Goal: Answer question/provide support

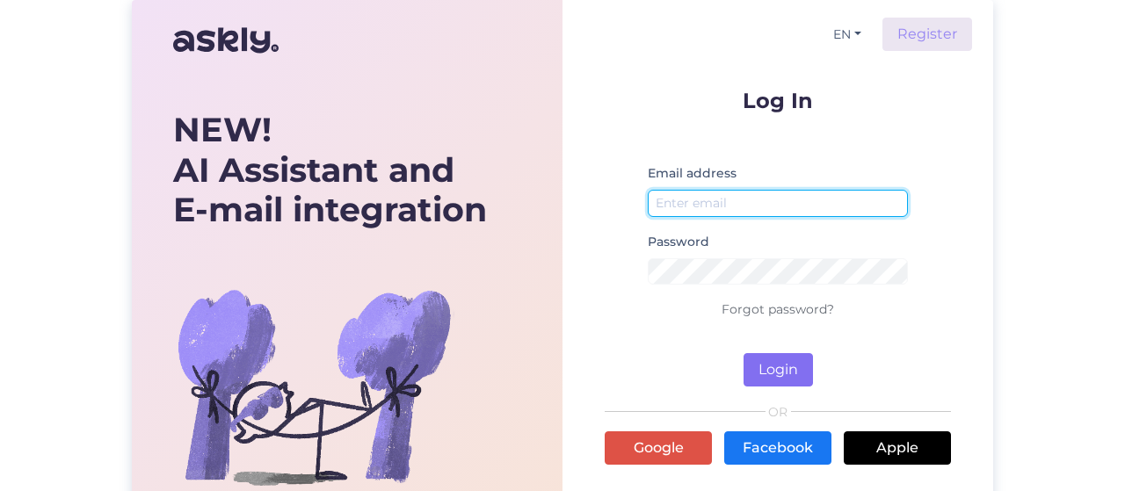
type input "merle.kale@gmail.com"
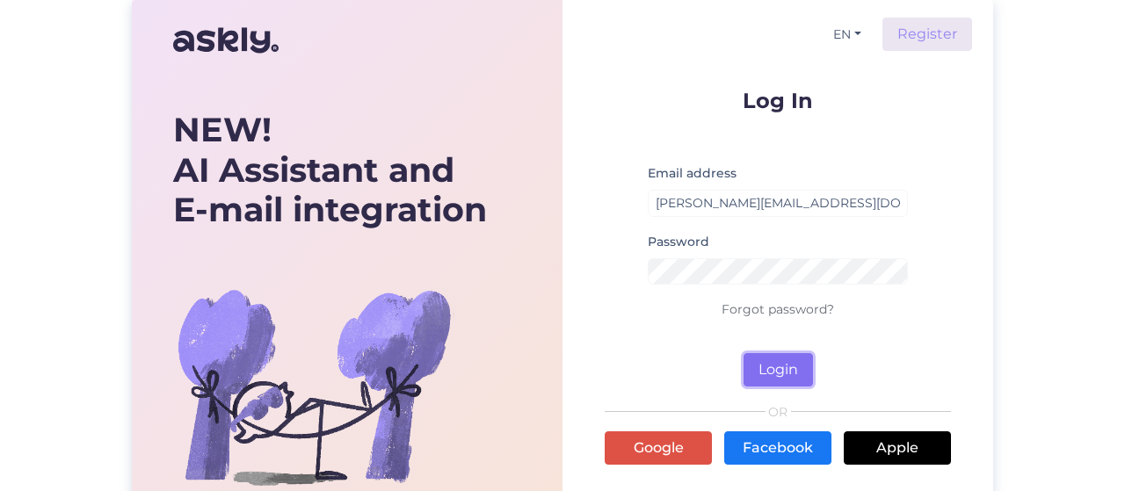
click at [790, 367] on button "Login" at bounding box center [778, 369] width 69 height 33
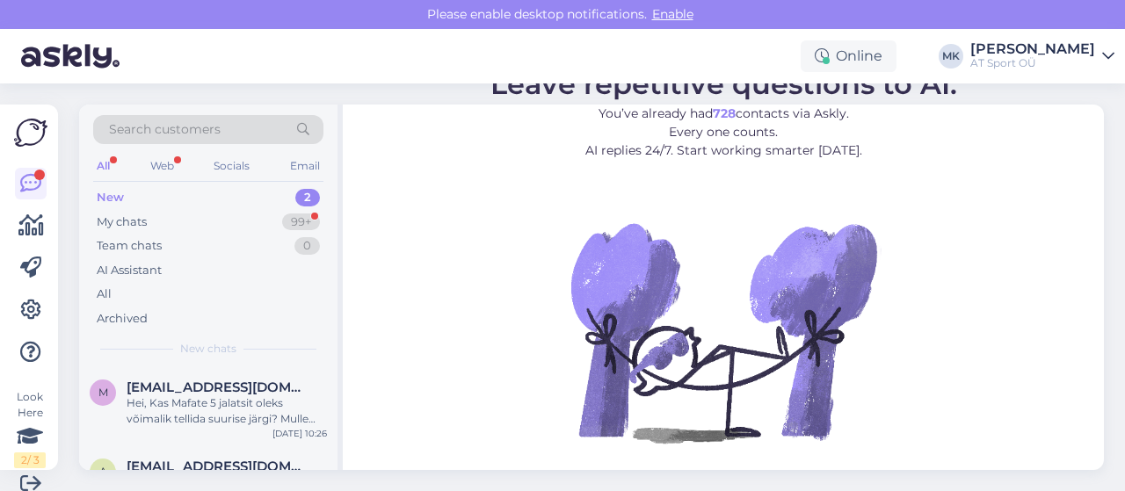
click at [110, 198] on div "New" at bounding box center [110, 198] width 27 height 18
click at [128, 215] on div "My chats" at bounding box center [122, 223] width 50 height 18
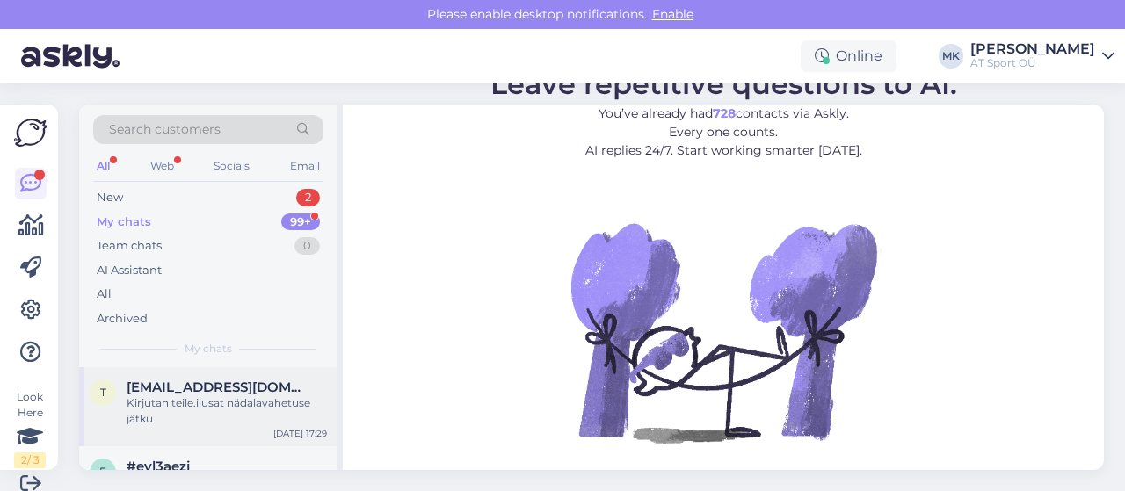
click at [229, 380] on div "timhd@mail.ru" at bounding box center [227, 388] width 200 height 16
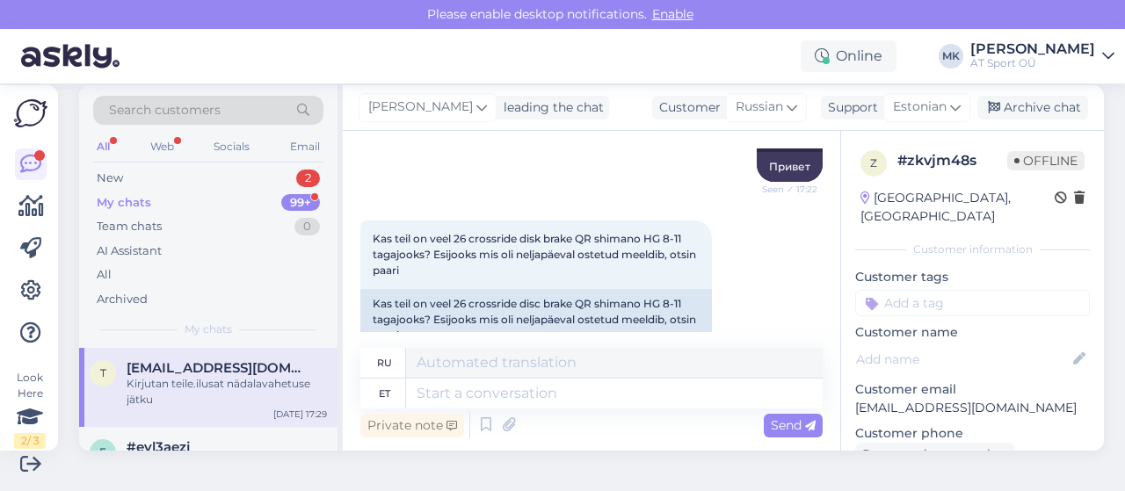
scroll to position [231, 0]
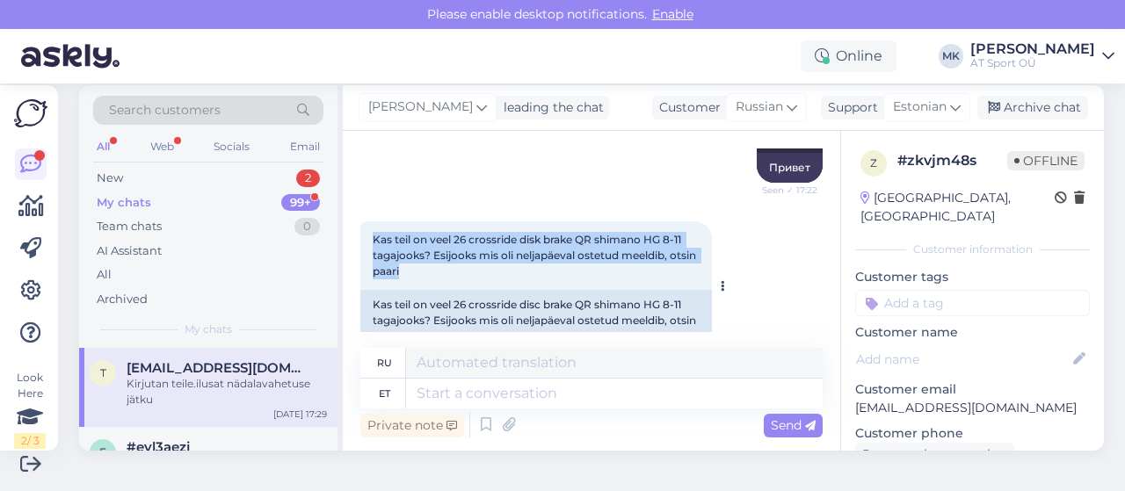
drag, startPoint x: 452, startPoint y: 275, endPoint x: 361, endPoint y: 240, distance: 97.2
click at [361, 240] on div "Kas teil on veel 26 crossride disk brake QR shimano HG 8-11 tagajooks? Esijooks…" at bounding box center [536, 256] width 352 height 69
copy span "Kas teil on veel 26 crossride disk brake QR shimano HG 8-11 tagajooks? Esijooks…"
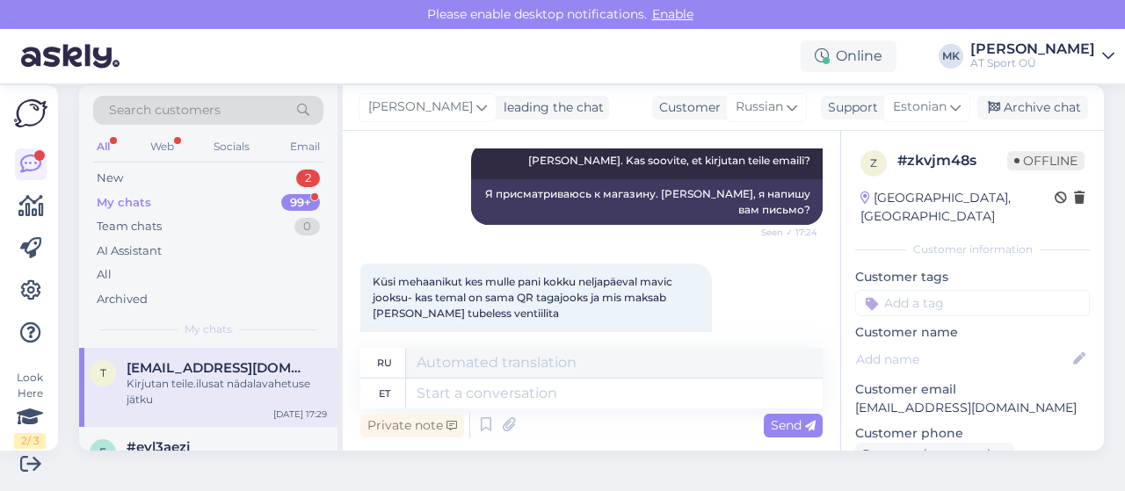
scroll to position [817, 0]
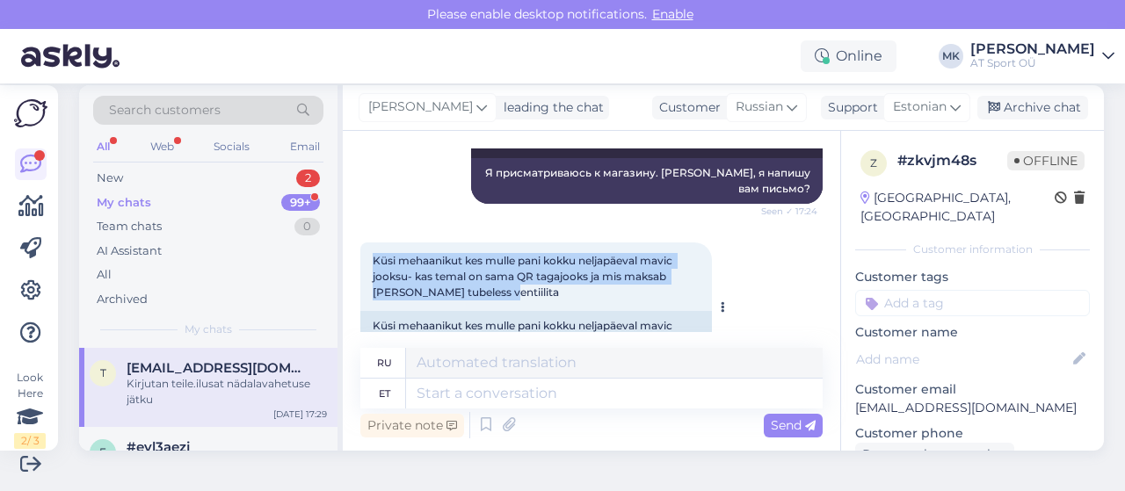
drag, startPoint x: 485, startPoint y: 298, endPoint x: 367, endPoint y: 259, distance: 124.8
click at [367, 259] on div "Küsi mehaanikut kes mulle pani kokku neljapäeval mavic jooksu- kas temal on sam…" at bounding box center [536, 277] width 352 height 69
copy span "Küsi mehaanikut kes mulle pani kokku neljapäeval mavic jooksu- kas temal on sam…"
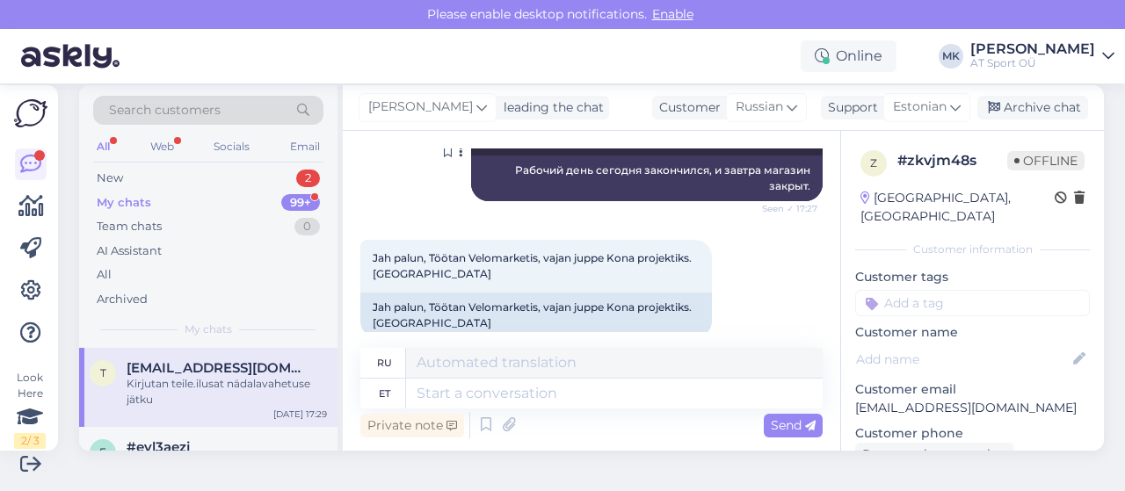
scroll to position [1256, 0]
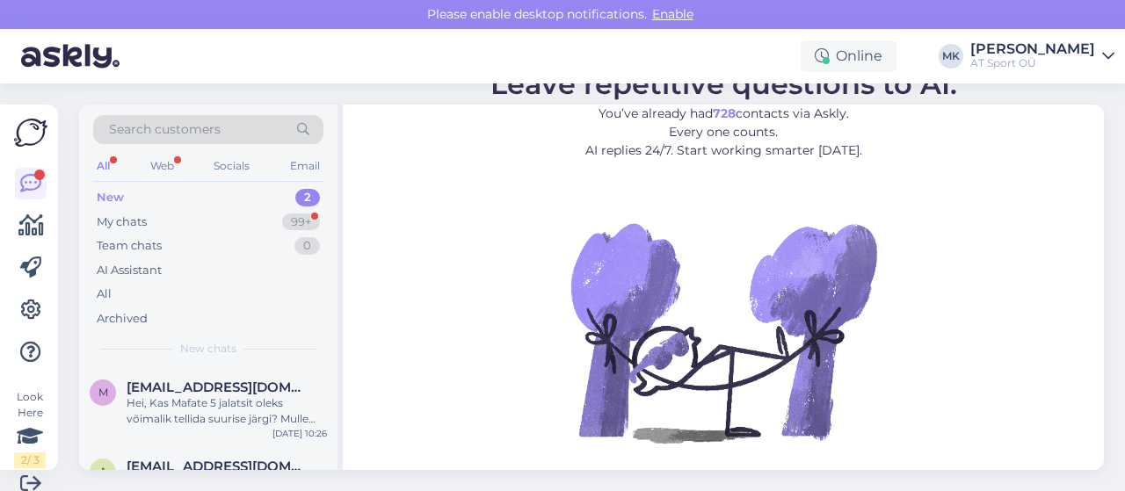
click at [114, 194] on div "New" at bounding box center [110, 198] width 27 height 18
click at [168, 160] on div "Web" at bounding box center [162, 166] width 31 height 23
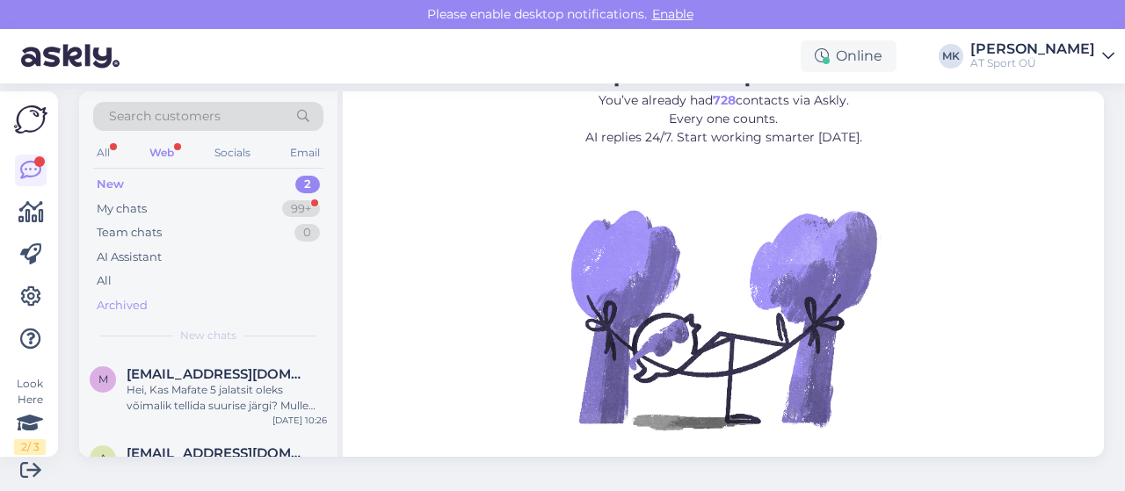
scroll to position [19, 0]
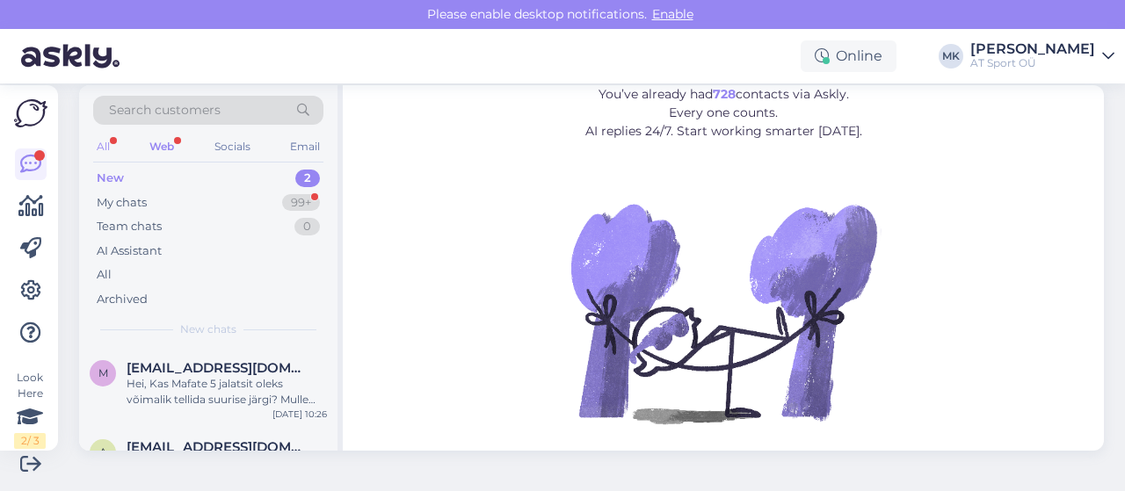
click at [105, 136] on div "All" at bounding box center [103, 146] width 20 height 23
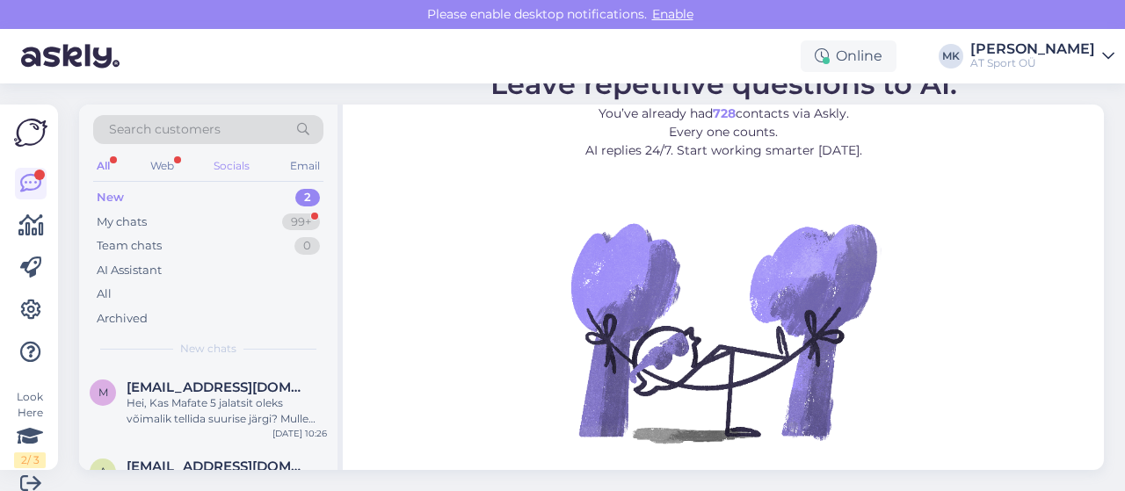
click at [220, 163] on div "Socials" at bounding box center [231, 166] width 43 height 23
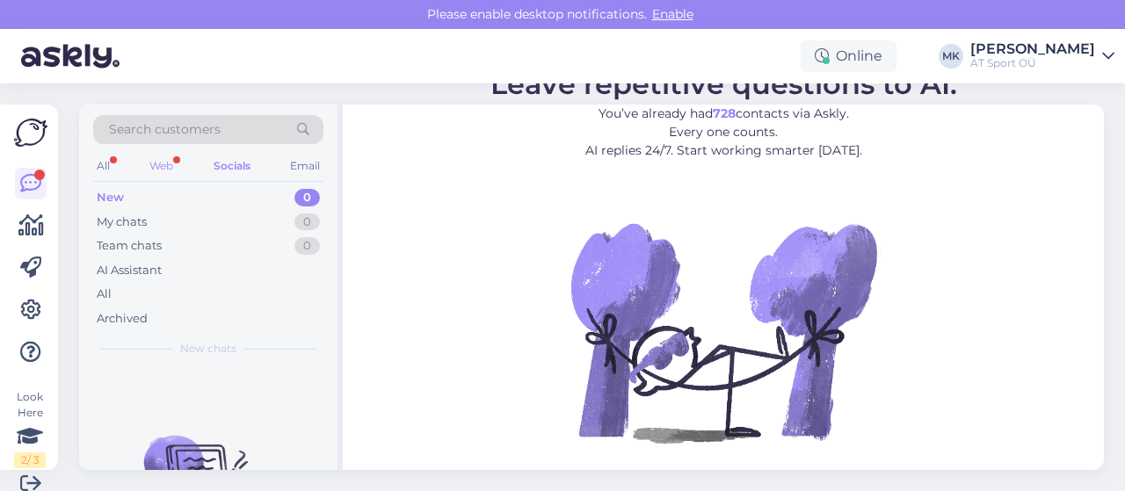
click at [164, 163] on div "Web" at bounding box center [161, 166] width 31 height 23
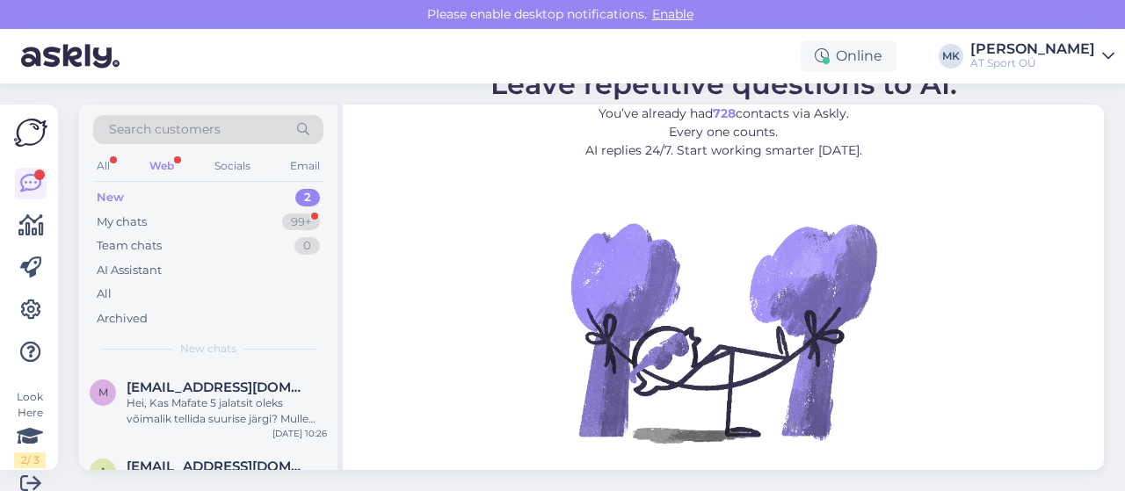
click at [102, 194] on div "New" at bounding box center [110, 198] width 27 height 18
click at [100, 162] on div "All" at bounding box center [103, 166] width 20 height 23
click at [103, 199] on div "New" at bounding box center [110, 198] width 27 height 18
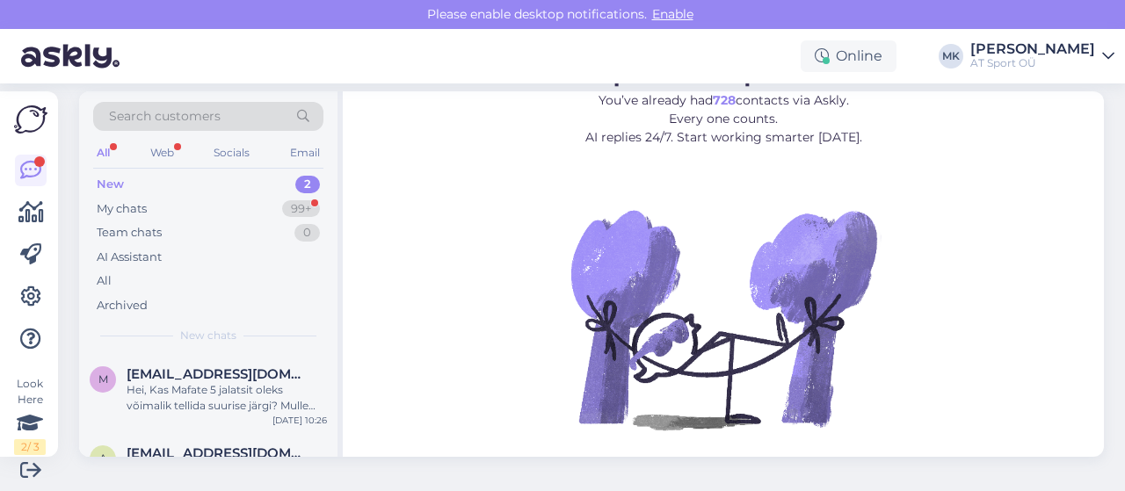
scroll to position [19, 0]
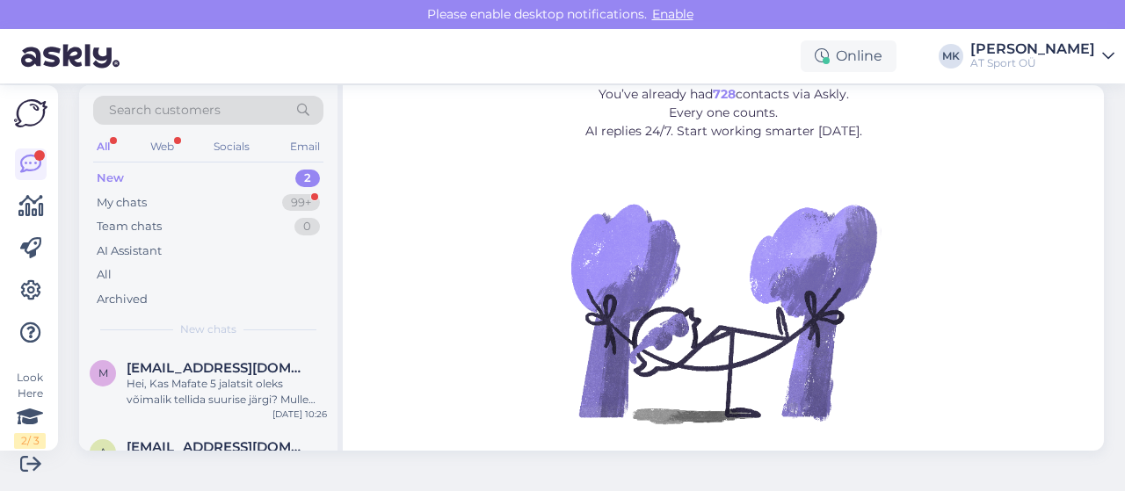
click at [121, 176] on div "New" at bounding box center [110, 179] width 27 height 18
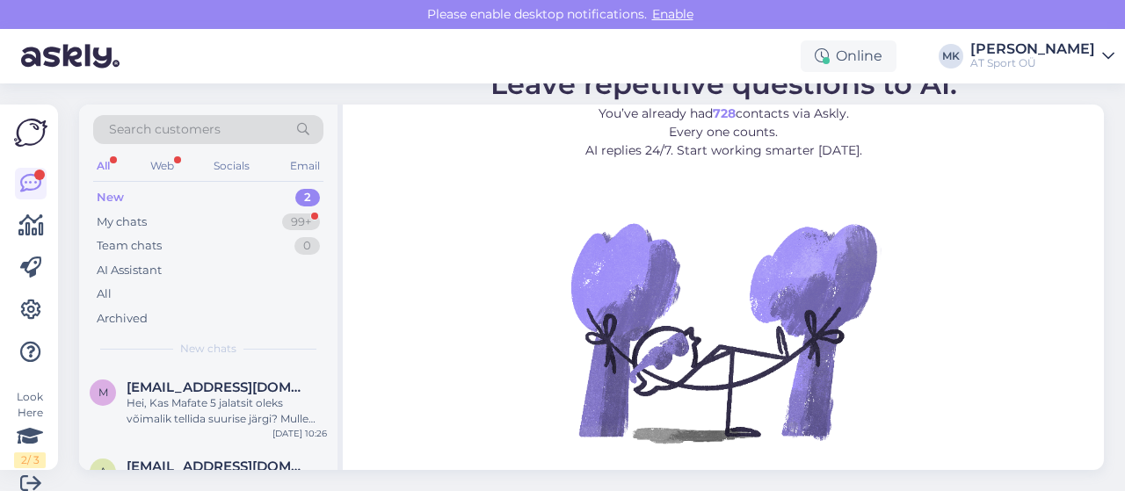
click at [108, 186] on div "New 2" at bounding box center [208, 198] width 230 height 25
drag, startPoint x: 107, startPoint y: 191, endPoint x: 250, endPoint y: 258, distance: 157.3
click at [108, 191] on div "New" at bounding box center [110, 198] width 27 height 18
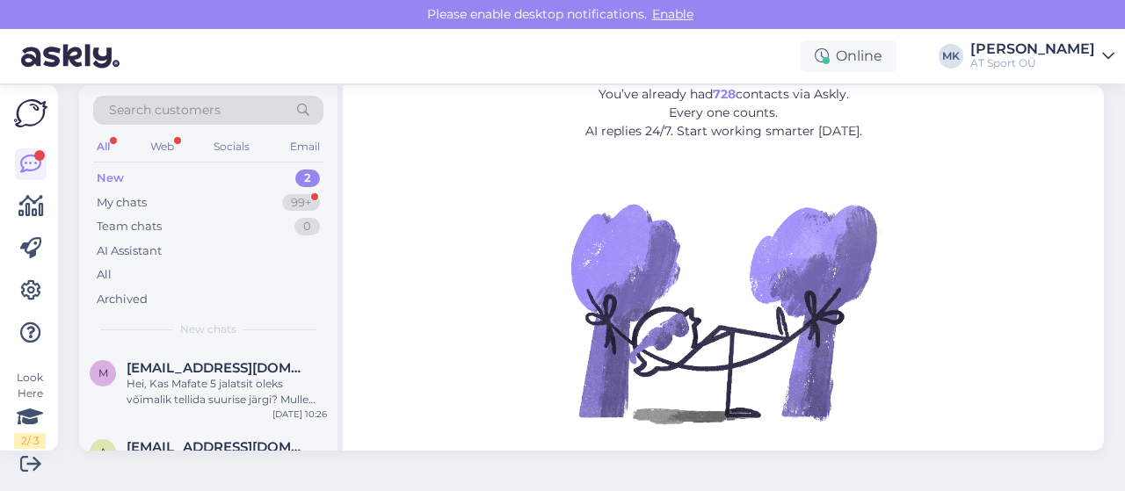
drag, startPoint x: 170, startPoint y: 145, endPoint x: 197, endPoint y: 138, distance: 28.1
click at [171, 144] on div "Web" at bounding box center [162, 146] width 31 height 23
click at [216, 139] on div "Socials" at bounding box center [232, 146] width 43 height 23
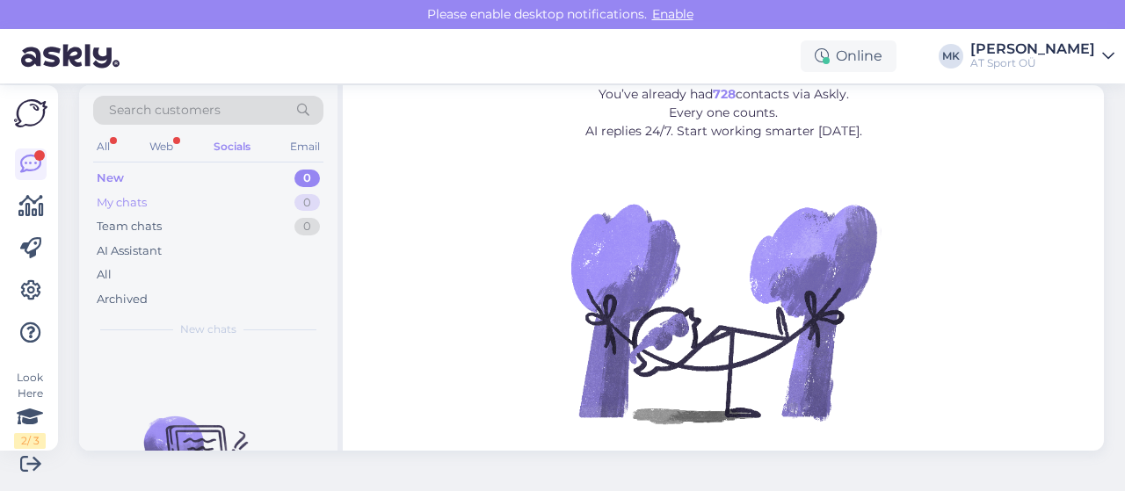
click at [127, 200] on div "My chats" at bounding box center [122, 203] width 50 height 18
click at [151, 218] on div "Team chats" at bounding box center [129, 227] width 65 height 18
click at [120, 166] on div "New 0" at bounding box center [208, 178] width 230 height 25
click at [176, 132] on div "Search customers" at bounding box center [208, 116] width 230 height 40
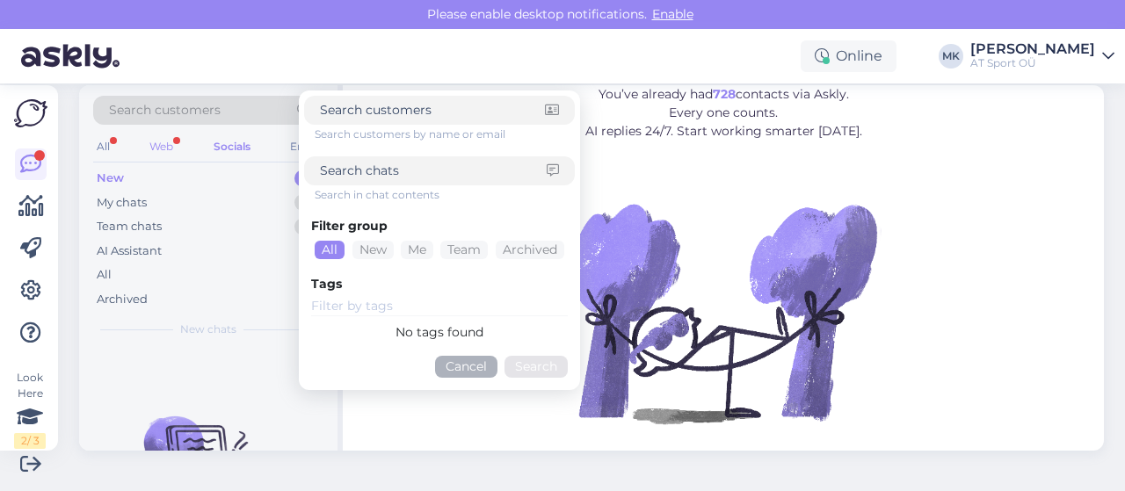
click at [171, 137] on div "Web" at bounding box center [161, 146] width 31 height 23
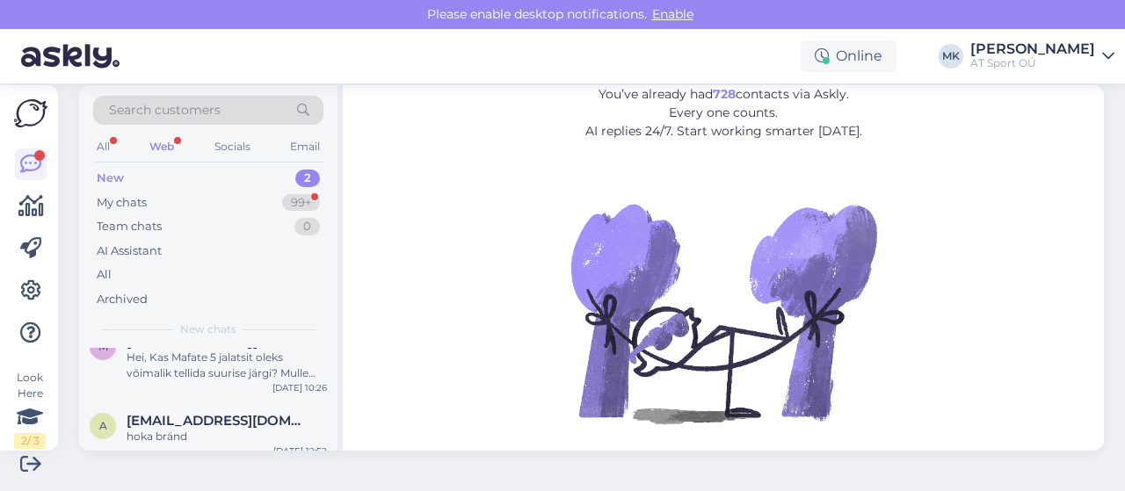
scroll to position [38, 0]
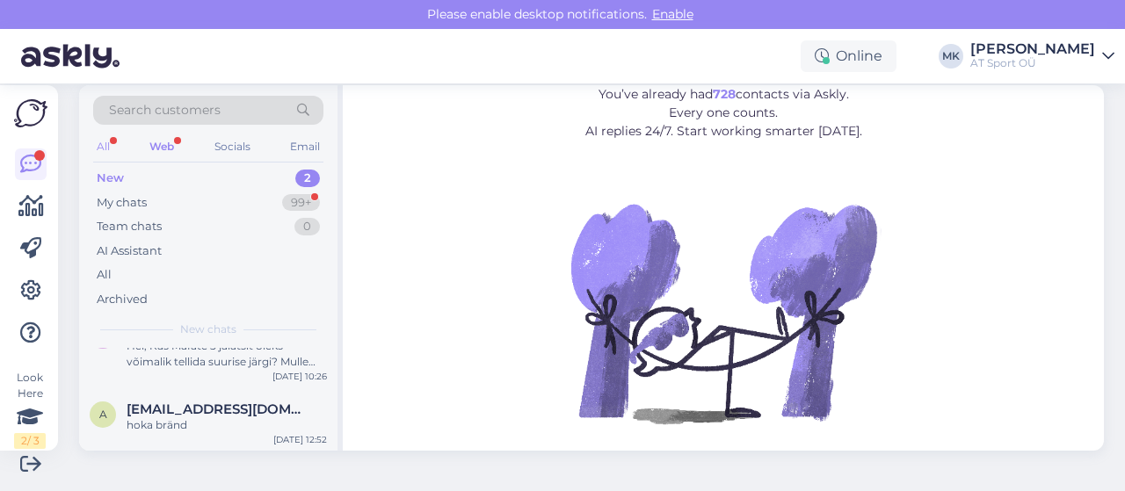
click at [100, 142] on div "All" at bounding box center [103, 146] width 20 height 23
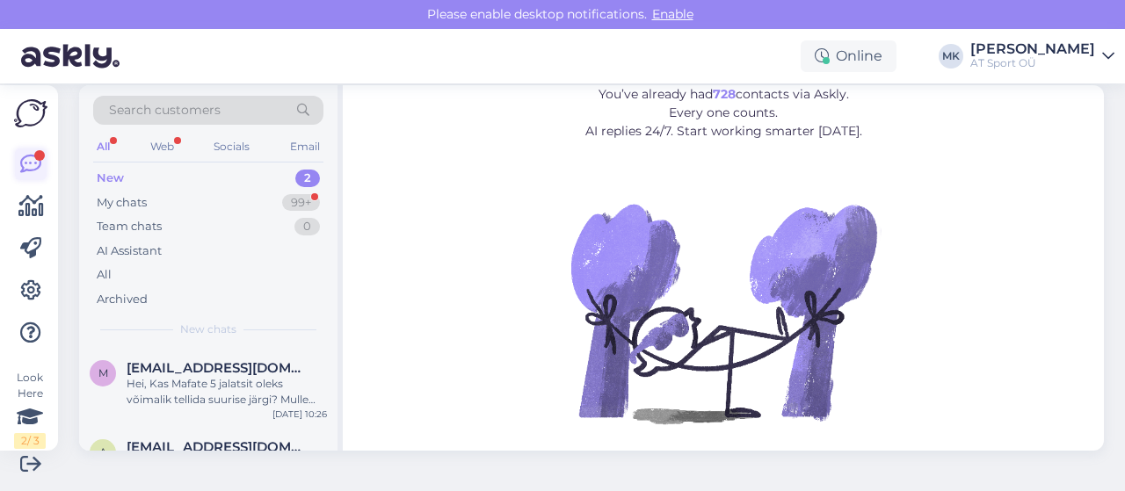
click at [21, 161] on icon at bounding box center [30, 164] width 21 height 21
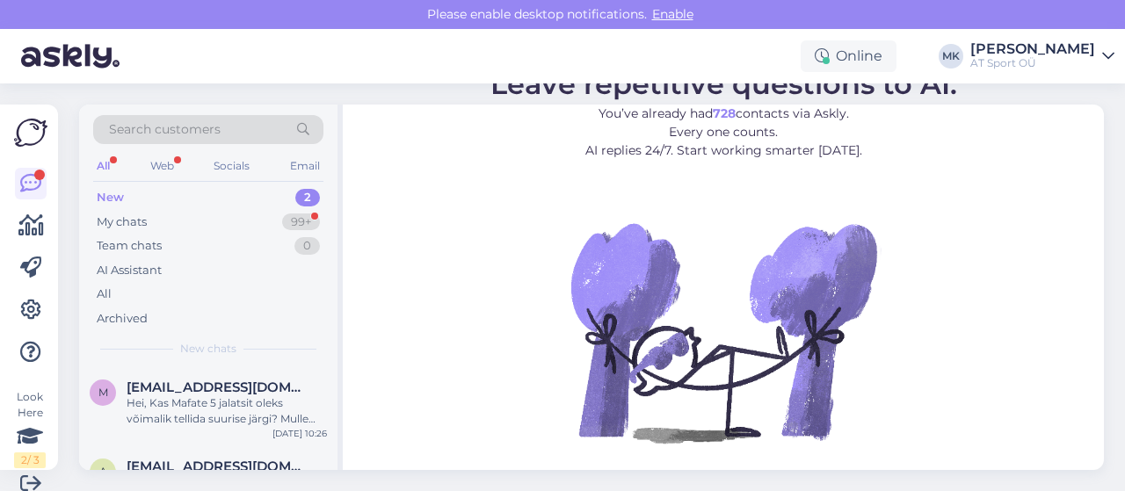
click at [660, 13] on span "Enable" at bounding box center [673, 14] width 52 height 16
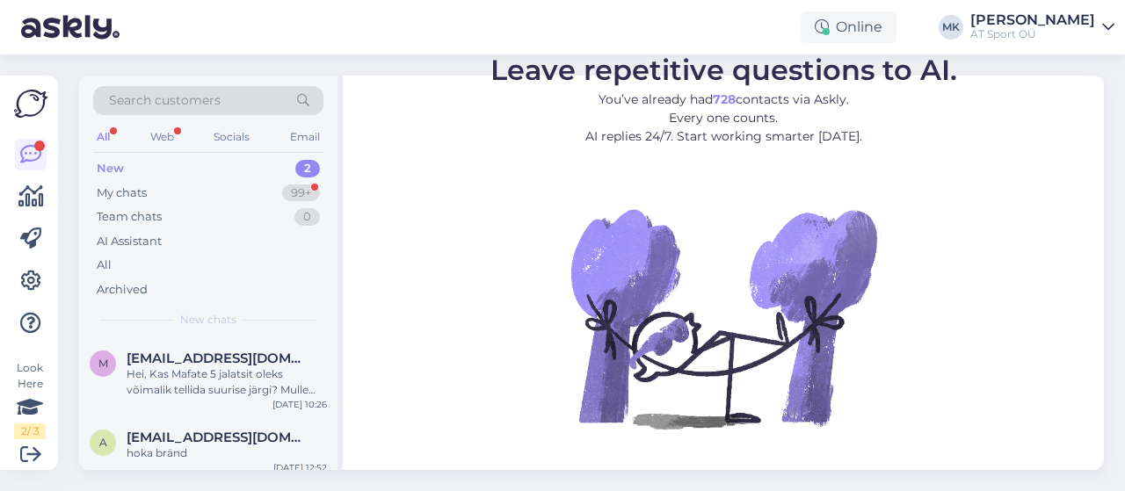
click at [137, 173] on div "New 2" at bounding box center [208, 169] width 230 height 25
click at [102, 135] on div "All" at bounding box center [103, 137] width 20 height 23
click at [166, 141] on div "Web" at bounding box center [162, 137] width 31 height 23
click at [118, 193] on div "My chats" at bounding box center [122, 194] width 50 height 18
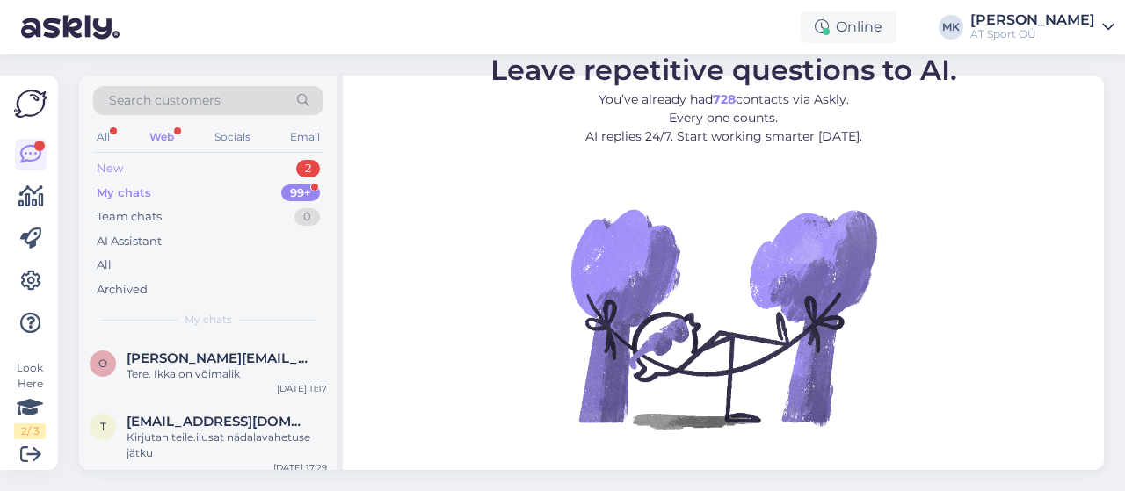
click at [120, 165] on div "New" at bounding box center [110, 169] width 26 height 18
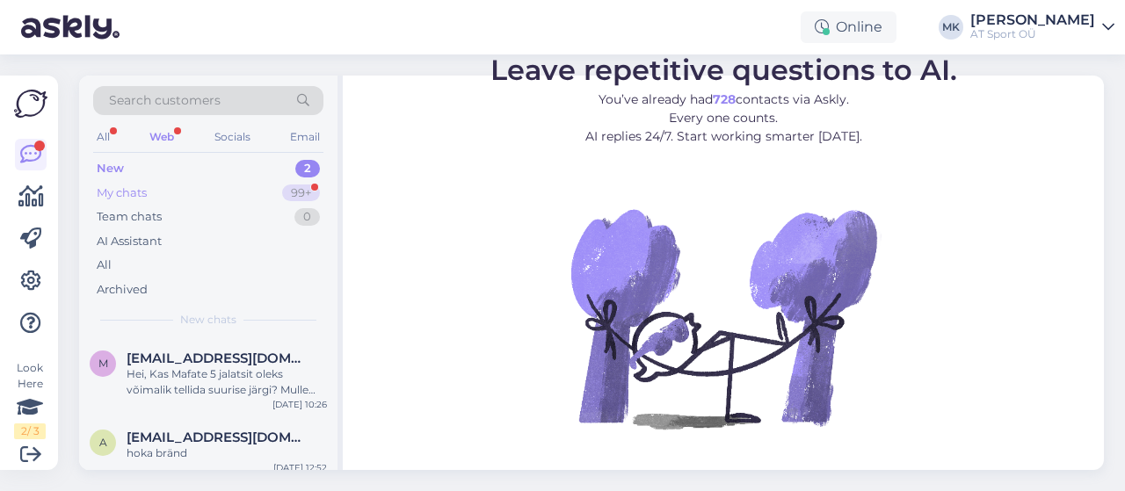
click at [127, 194] on div "My chats" at bounding box center [122, 194] width 50 height 18
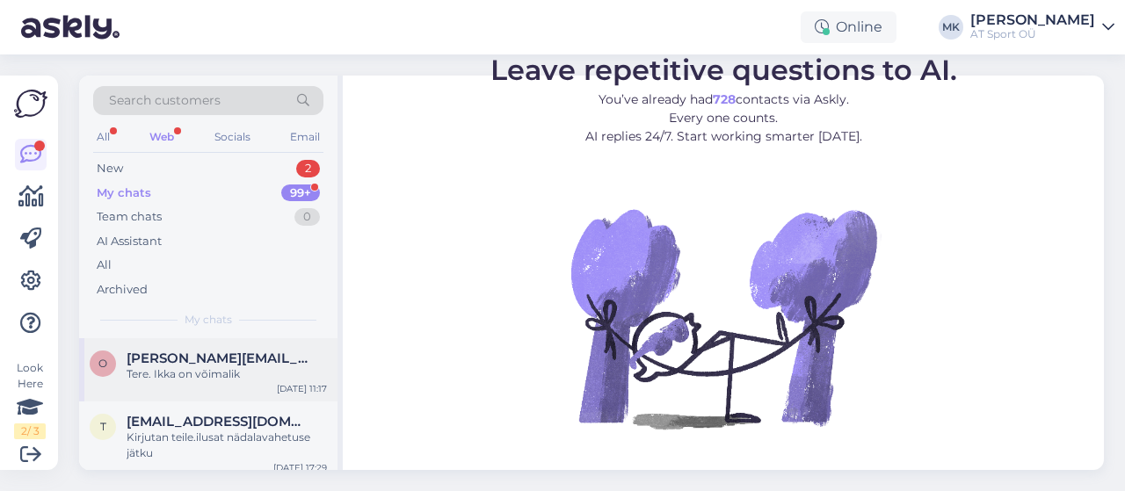
click at [184, 360] on span "oliver.zereen@gmail.com" at bounding box center [218, 359] width 183 height 16
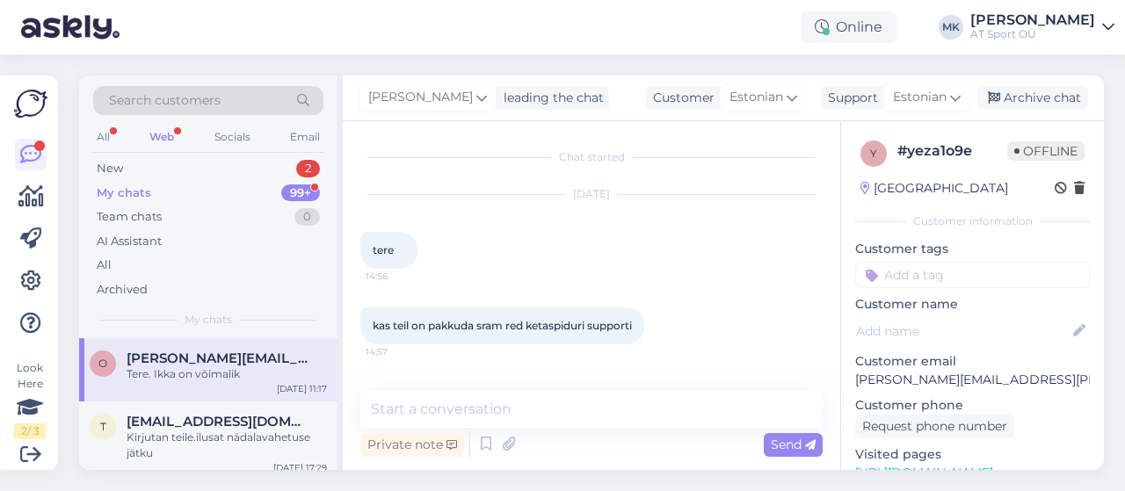
scroll to position [510, 0]
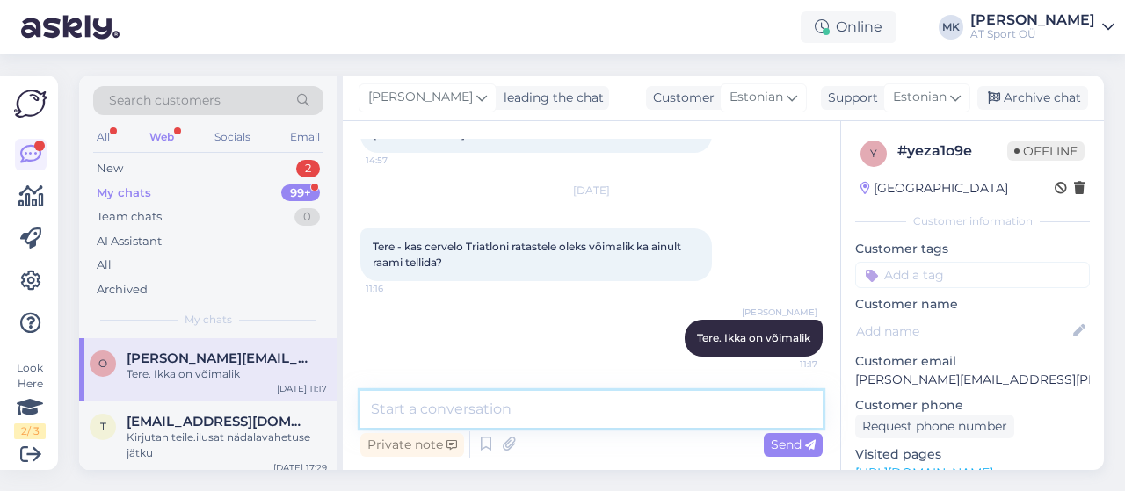
click at [550, 414] on textarea at bounding box center [591, 409] width 462 height 37
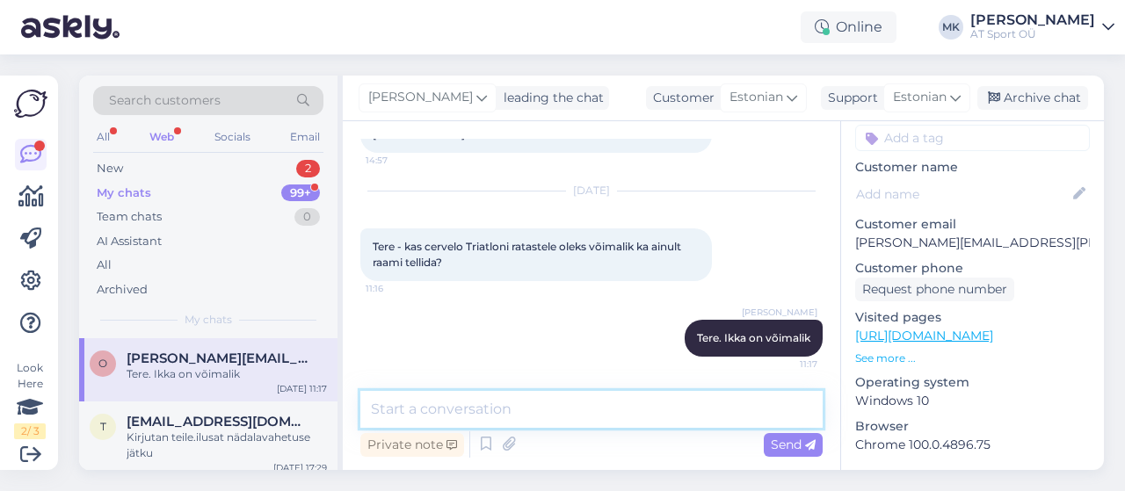
click at [601, 404] on textarea at bounding box center [591, 409] width 462 height 37
type textarea "S"
type textarea "J"
type textarea "Saame"
click at [517, 418] on textarea "Saame" at bounding box center [591, 409] width 462 height 37
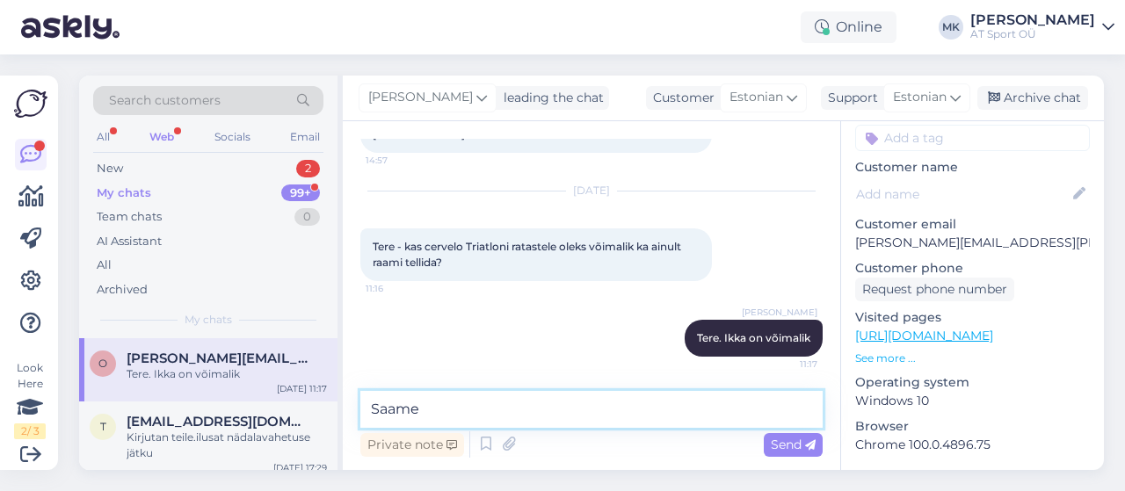
click at [447, 410] on textarea "Saame" at bounding box center [591, 409] width 462 height 37
click at [464, 410] on textarea "Saame" at bounding box center [591, 409] width 462 height 37
drag, startPoint x: 439, startPoint y: 411, endPoint x: 332, endPoint y: 426, distance: 107.6
click at [332, 426] on div "Search customers All Web Socials Email New 2 My chats 99+ Team chats 0 AI Assis…" at bounding box center [591, 273] width 1025 height 395
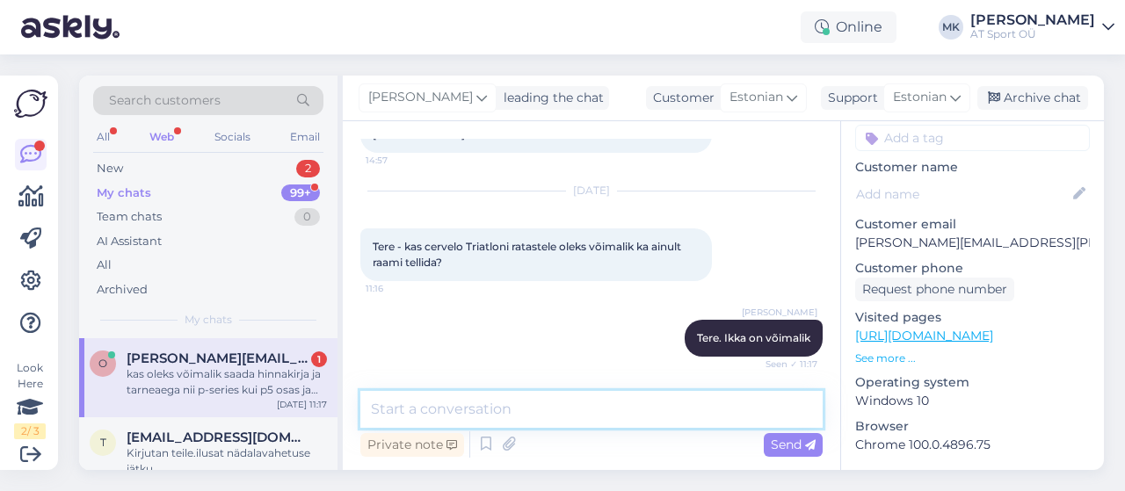
scroll to position [649, 0]
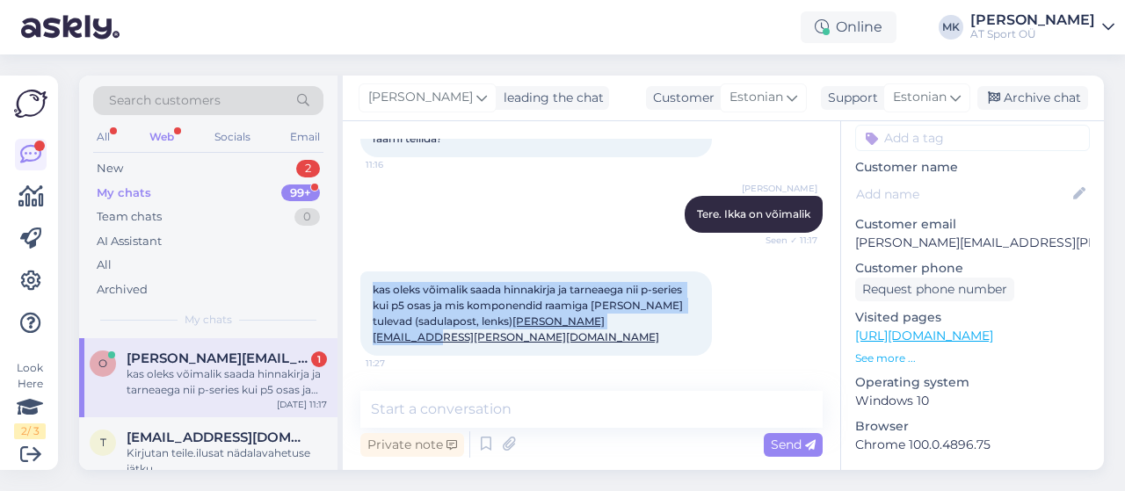
drag, startPoint x: 559, startPoint y: 339, endPoint x: 369, endPoint y: 280, distance: 198.6
click at [369, 280] on div "kas oleks võimalik saada hinnakirja ja tarneaega nii p-series kui p5 osas ja mi…" at bounding box center [536, 314] width 352 height 84
copy span "kas oleks võimalik saada hinnakirja ja tarneaega nii p-series kui p5 osas ja mi…"
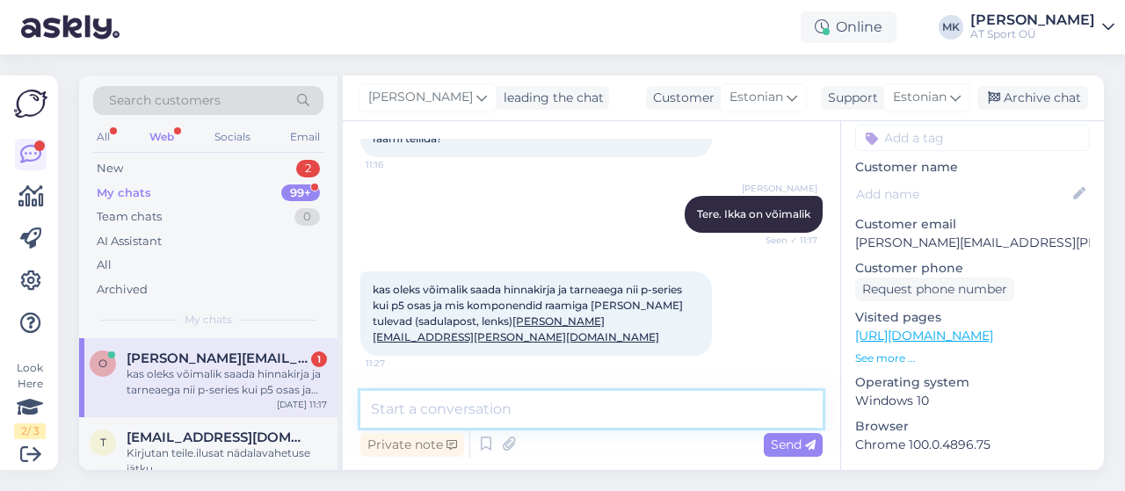
drag, startPoint x: 433, startPoint y: 397, endPoint x: 550, endPoint y: 385, distance: 118.5
click at [434, 397] on textarea at bounding box center [591, 409] width 462 height 37
click at [482, 409] on textarea at bounding box center [591, 409] width 462 height 37
drag, startPoint x: 693, startPoint y: 413, endPoint x: 315, endPoint y: 421, distance: 378.2
click at [320, 422] on div "Search customers All Web Socials Email New 2 My chats 99+ Team chats 0 AI Assis…" at bounding box center [591, 273] width 1025 height 395
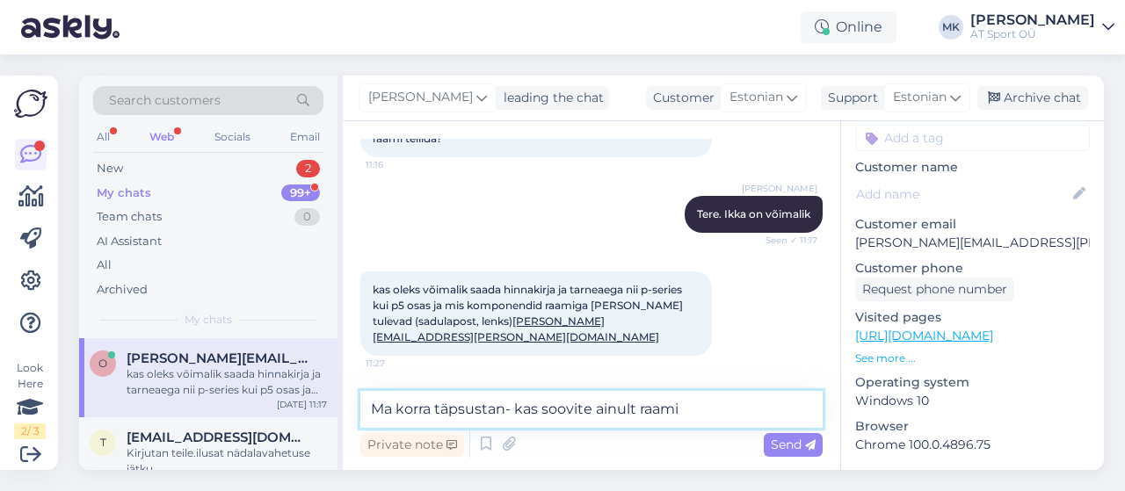
click at [510, 425] on textarea "Ma korra täpsustan- kas soovite ainult raami" at bounding box center [591, 409] width 462 height 37
click at [697, 408] on textarea "Ma korra täpsustan- kas soovite ainult raami" at bounding box center [591, 409] width 462 height 37
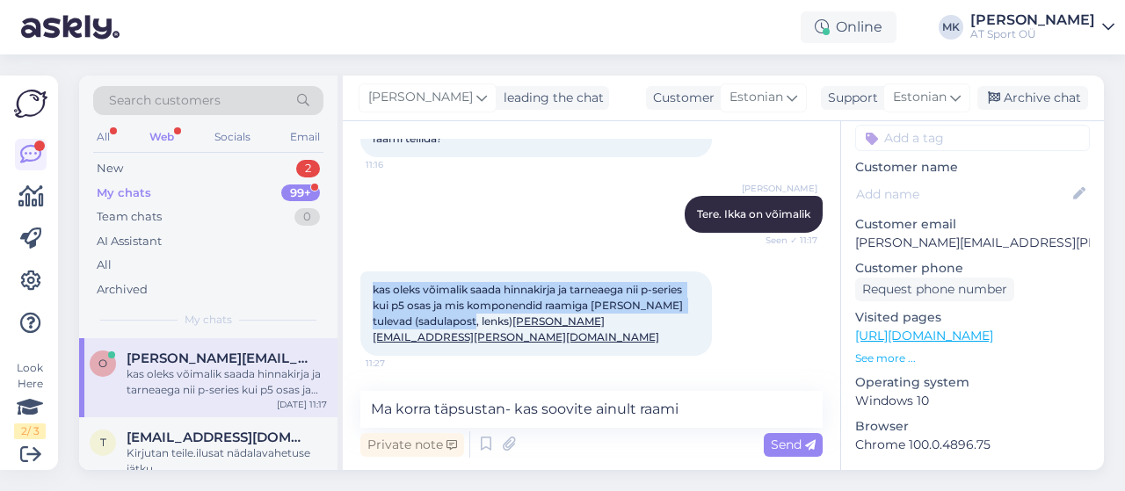
drag, startPoint x: 489, startPoint y: 305, endPoint x: 363, endPoint y: 263, distance: 132.6
click at [363, 272] on div "kas oleks võimalik saada hinnakirja ja tarneaega nii p-series kui p5 osas ja mi…" at bounding box center [536, 314] width 352 height 84
copy span "kas oleks võimalik saada hinnakirja ja tarneaega nii p-series kui p5 osas ja mi…"
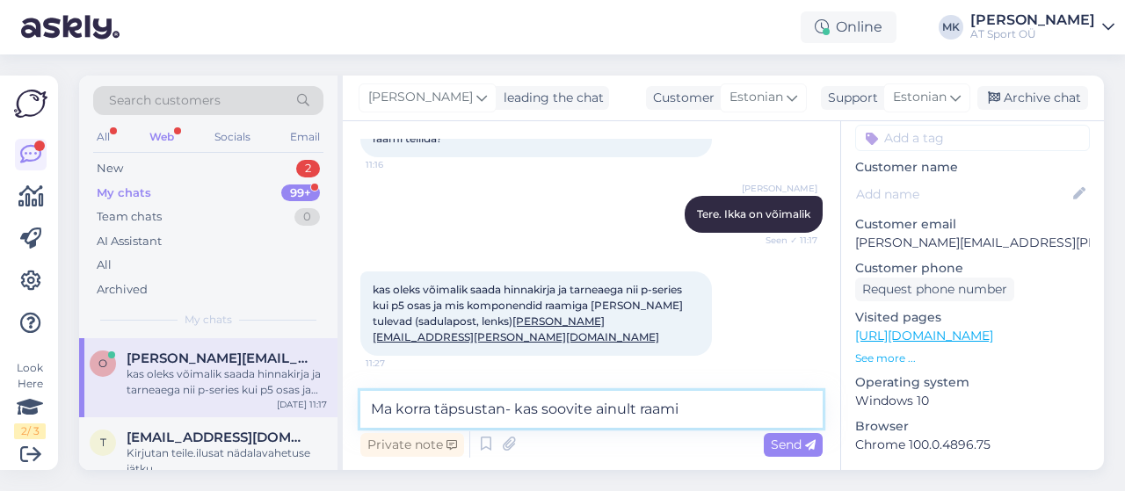
click at [703, 411] on textarea "Ma korra täpsustan- kas soovite ainult raami" at bounding box center [591, 409] width 462 height 37
drag, startPoint x: 709, startPoint y: 408, endPoint x: 357, endPoint y: 430, distance: 352.4
click at [357, 430] on div "Chat started May 31 2024 tere 14:56 kas teil on pakkuda sram red ketaspiduri su…" at bounding box center [592, 295] width 498 height 349
type textarea "T"
type textarea "Saadame Teile info emailiga. Hiljemalt homme."
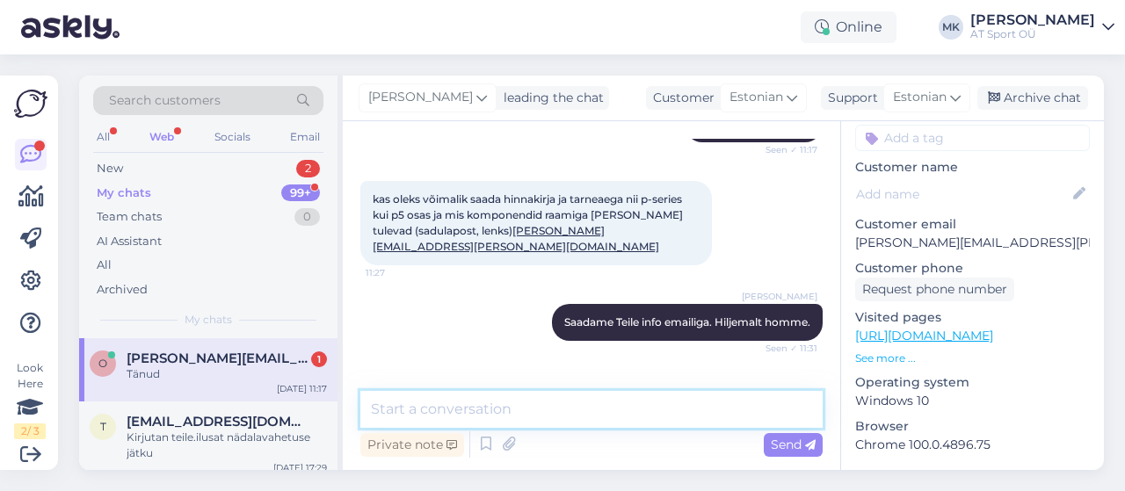
scroll to position [800, 0]
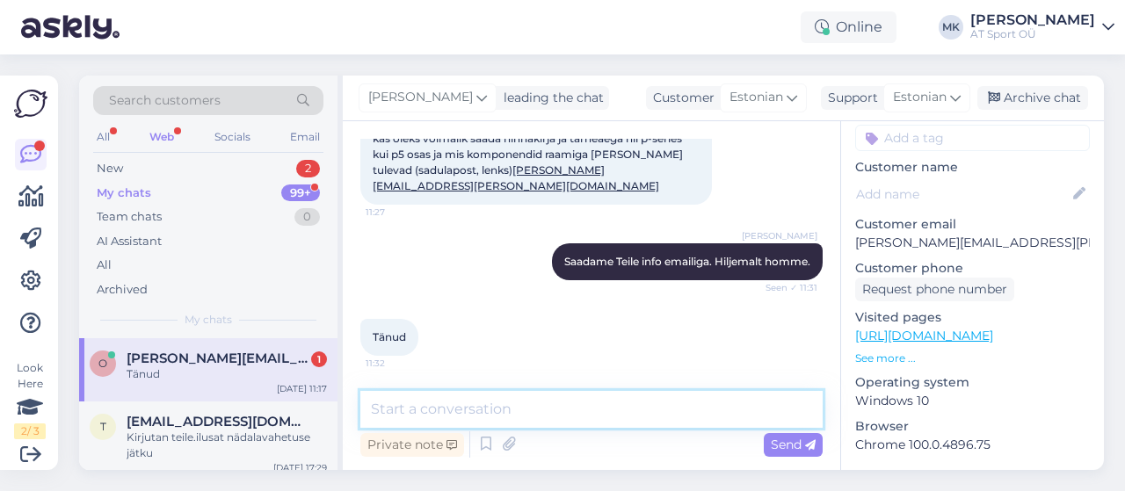
click at [452, 411] on textarea at bounding box center [591, 409] width 462 height 37
type textarea "Kas saan Teid veel aidata?"
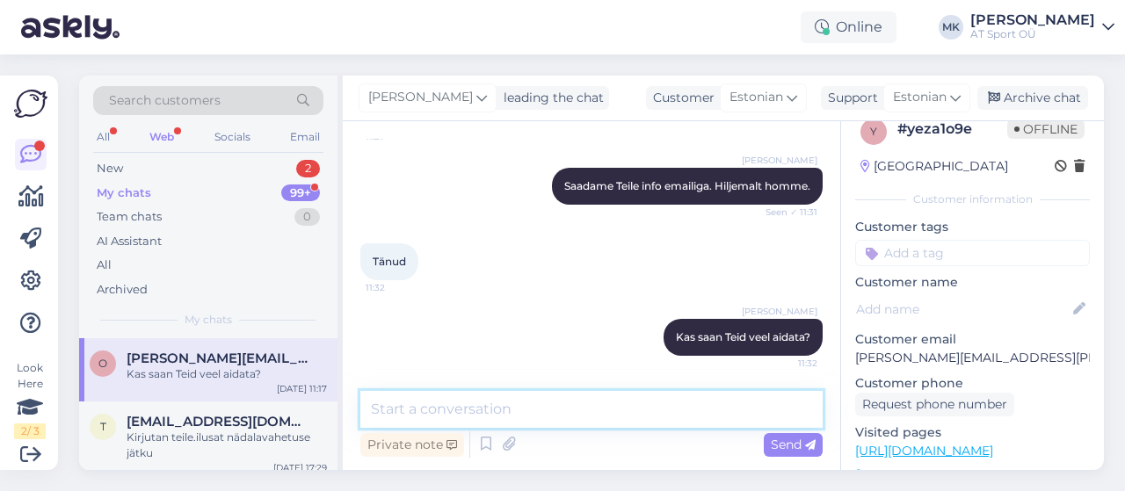
scroll to position [0, 0]
